Goal: Find specific page/section: Find specific page/section

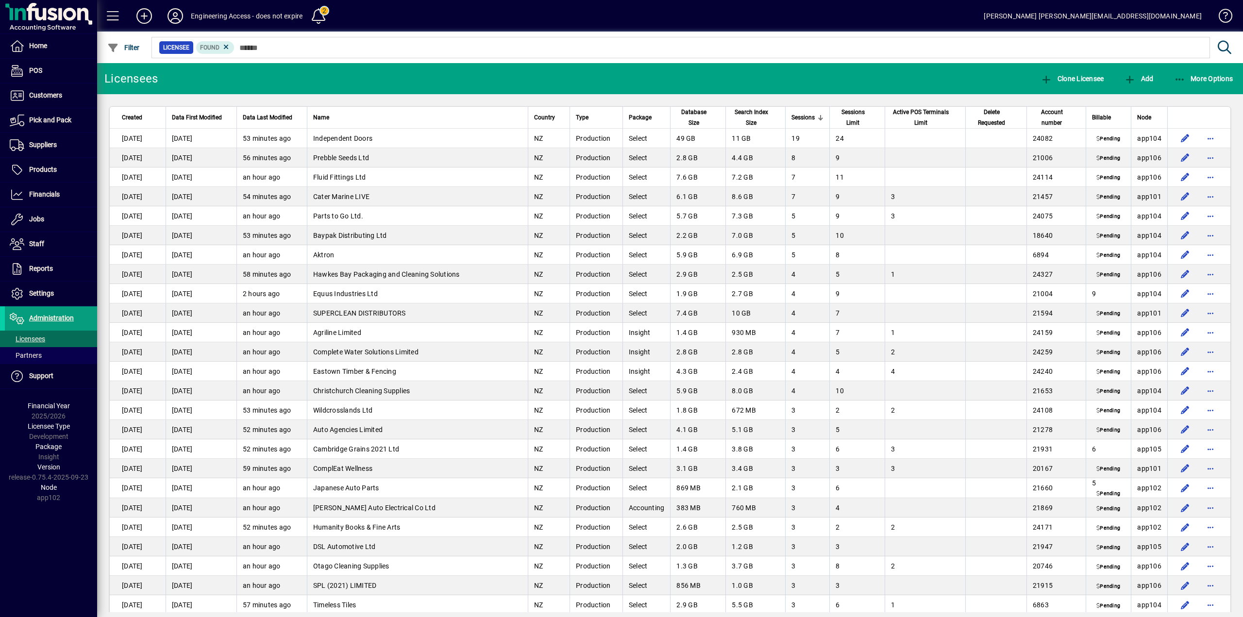
click at [971, 119] on span "Delete Requested" at bounding box center [991, 117] width 40 height 21
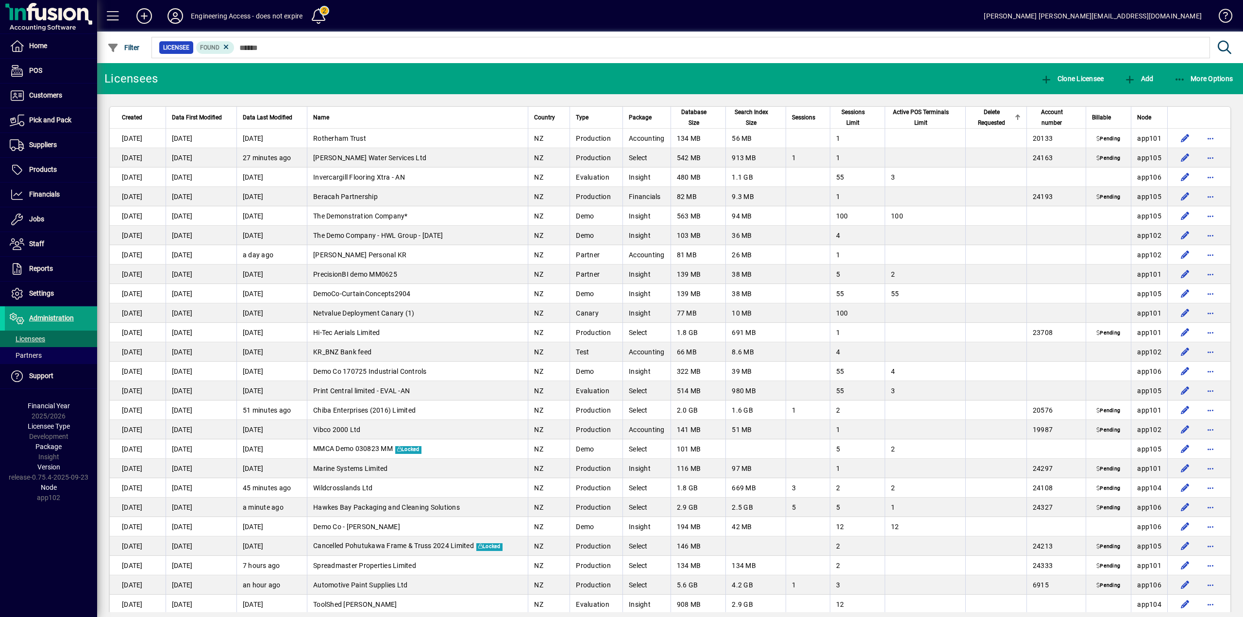
click at [971, 119] on span "Delete Requested" at bounding box center [991, 117] width 40 height 21
click at [971, 124] on span "Delete Requested" at bounding box center [991, 117] width 40 height 21
click at [1044, 121] on span "Account number" at bounding box center [1052, 117] width 38 height 21
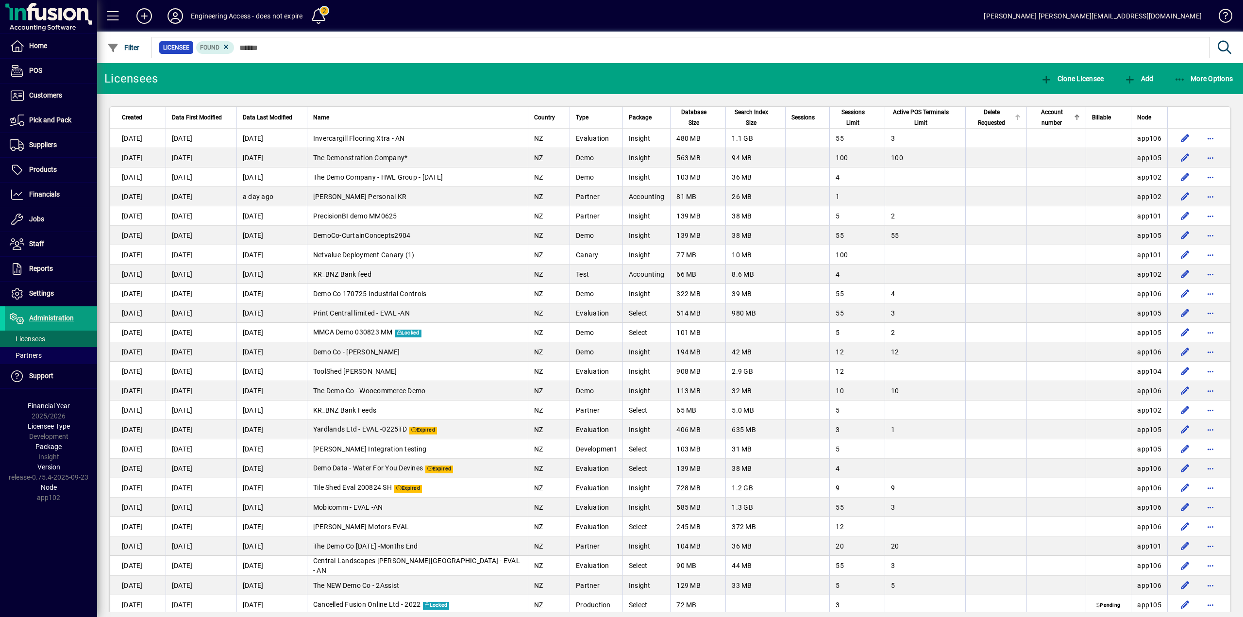
click at [980, 121] on span "Delete Requested" at bounding box center [991, 117] width 40 height 21
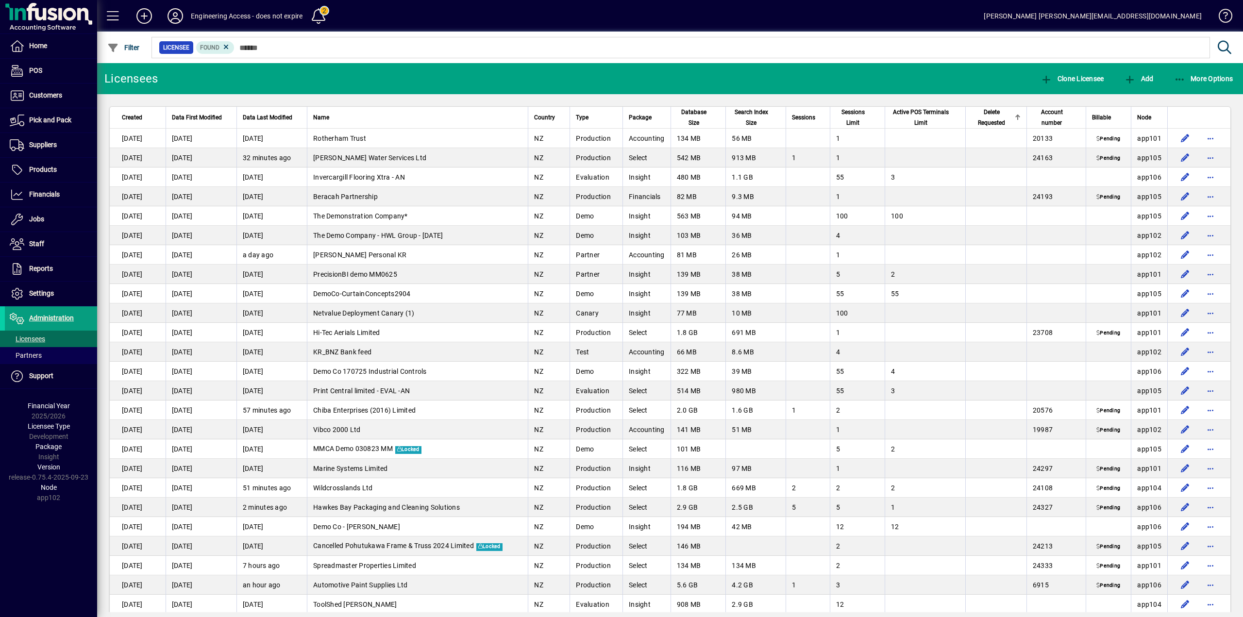
click at [980, 121] on span "Delete Requested" at bounding box center [991, 117] width 40 height 21
